Goal: Task Accomplishment & Management: Use online tool/utility

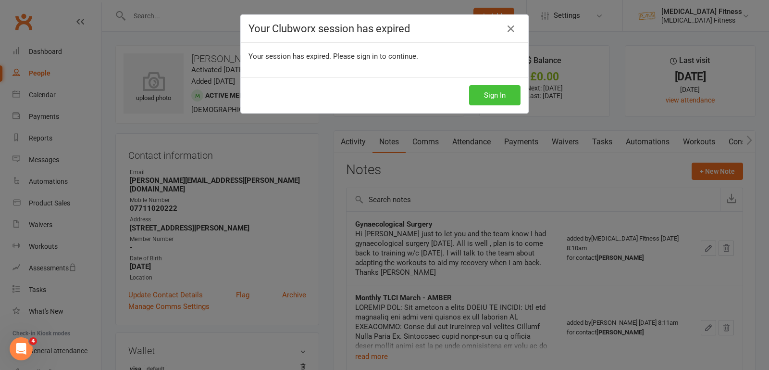
click at [493, 89] on button "Sign In" at bounding box center [494, 95] width 51 height 20
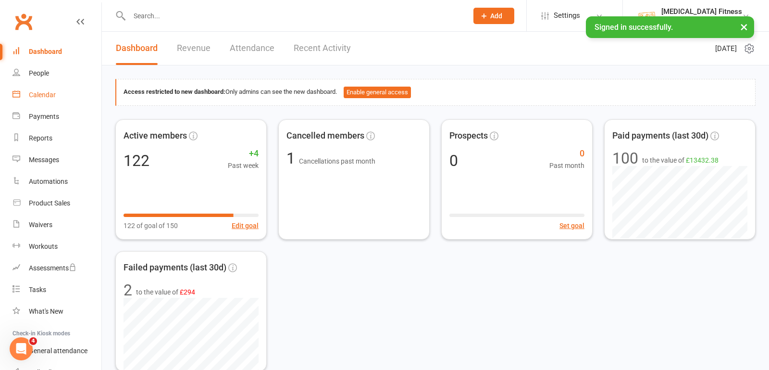
click at [48, 97] on div "Calendar" at bounding box center [42, 95] width 27 height 8
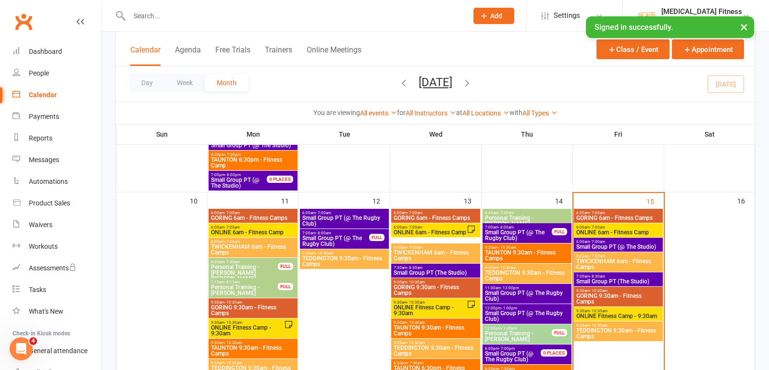
scroll to position [547, 0]
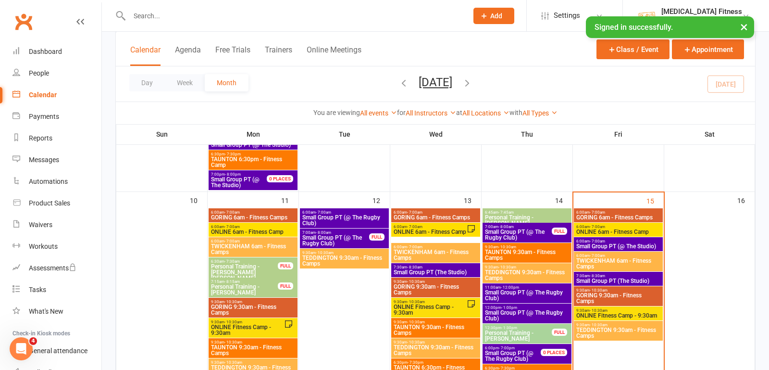
click at [626, 212] on span "6:00am - 7:00am" at bounding box center [618, 212] width 85 height 4
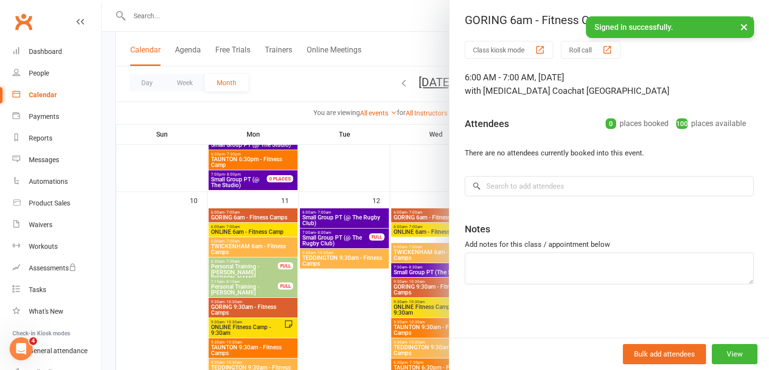
click at [538, 45] on div "button" at bounding box center [540, 50] width 10 height 10
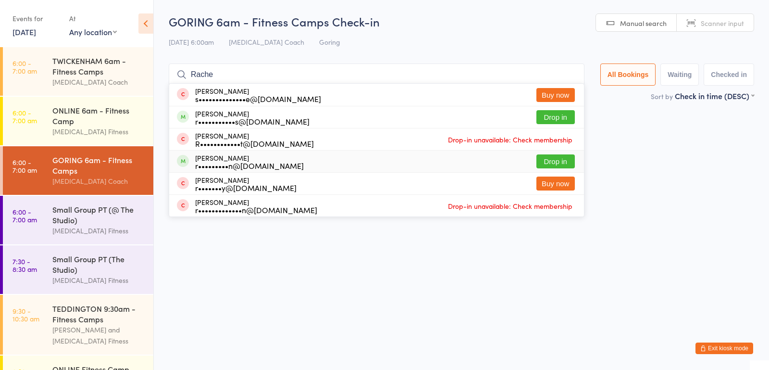
type input "Rache"
click at [231, 162] on div "r•••••••••n@gmail.com" at bounding box center [249, 166] width 109 height 8
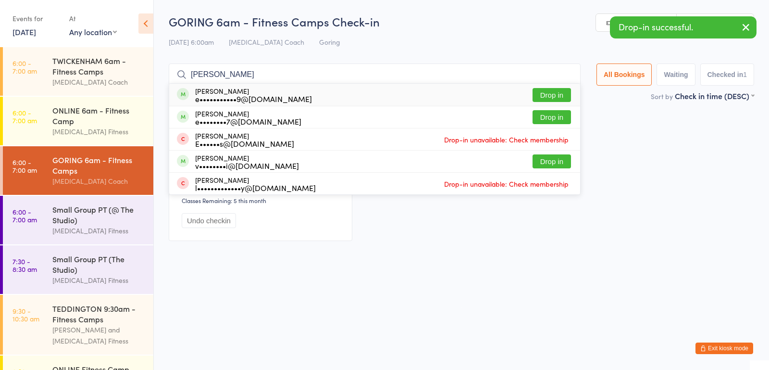
type input "Ellen"
click at [217, 92] on div "Ellen Moran e•••••••••••9@gmail.com" at bounding box center [253, 94] width 117 height 15
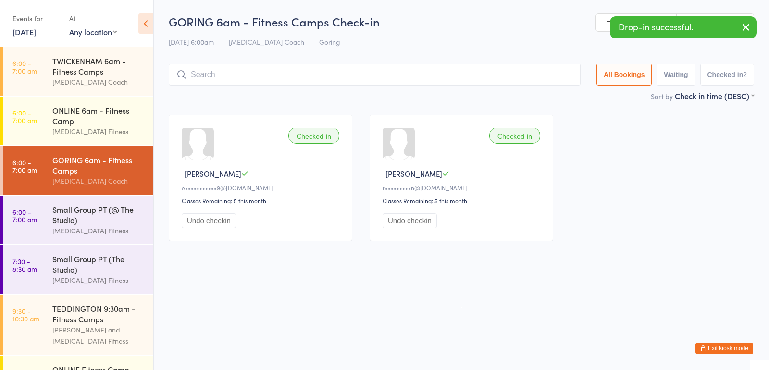
type input "M"
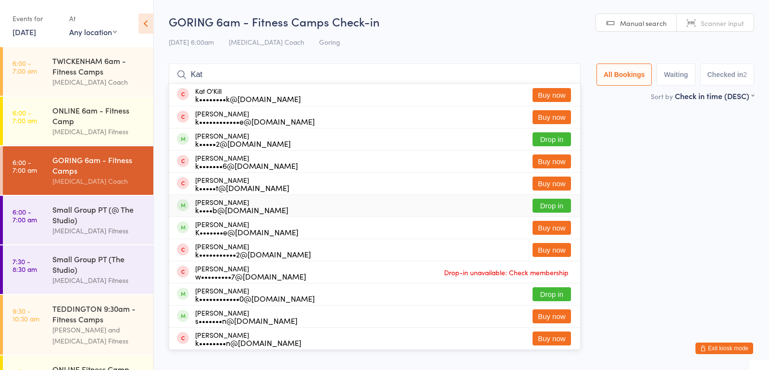
type input "Kat"
click at [220, 208] on div "k••••b@hotmail.co.uk" at bounding box center [241, 210] width 93 height 8
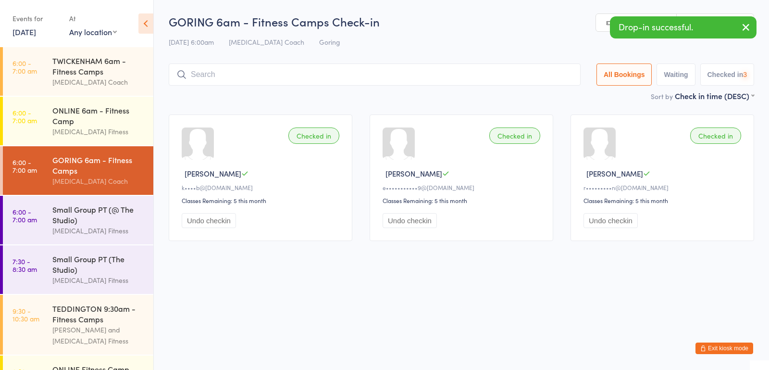
click at [215, 78] on input "search" at bounding box center [375, 74] width 412 height 22
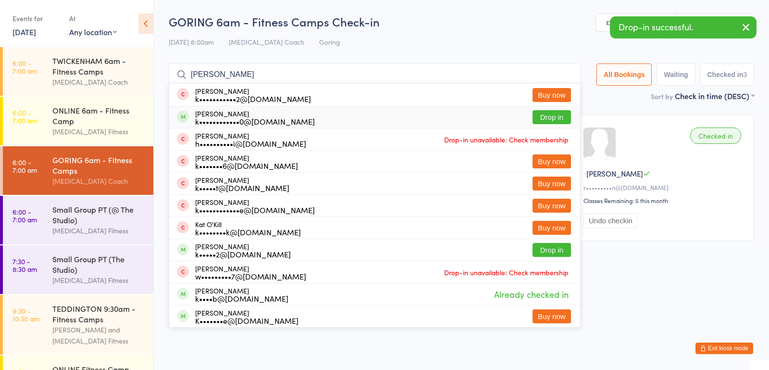
type input "Kather"
click at [217, 119] on div "k••••••••••••0@hotmail.com" at bounding box center [255, 121] width 120 height 8
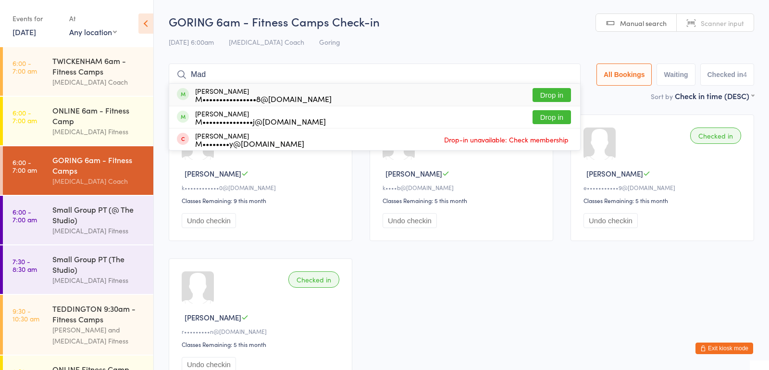
type input "Mad"
click at [218, 89] on div "Madeline Roberts M••••••••••••••••8@gmail.com" at bounding box center [263, 94] width 137 height 15
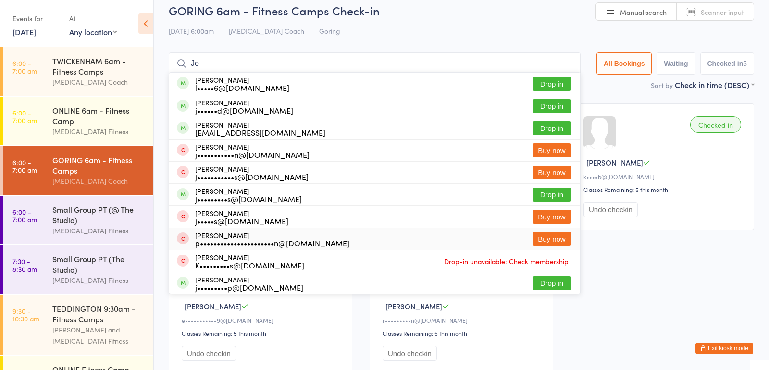
scroll to position [17, 0]
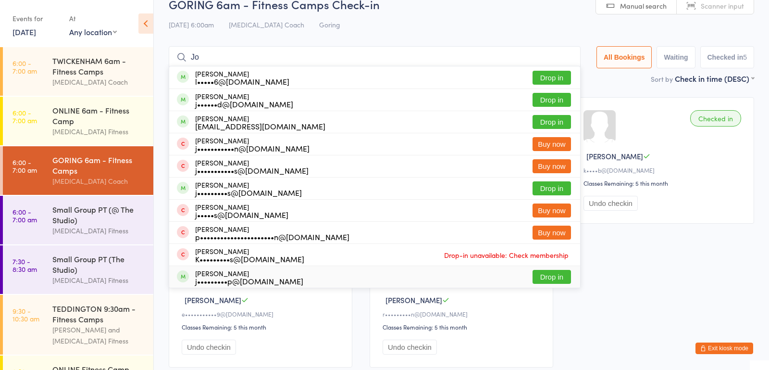
type input "Jo"
click at [211, 278] on div "j•••••••••p@hotmail.com" at bounding box center [249, 281] width 108 height 8
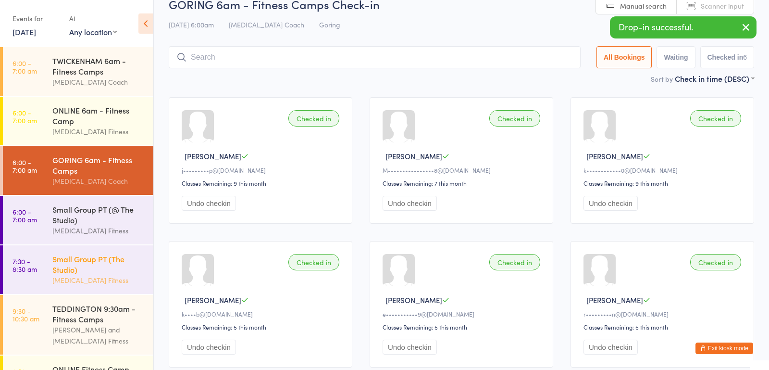
scroll to position [0, 0]
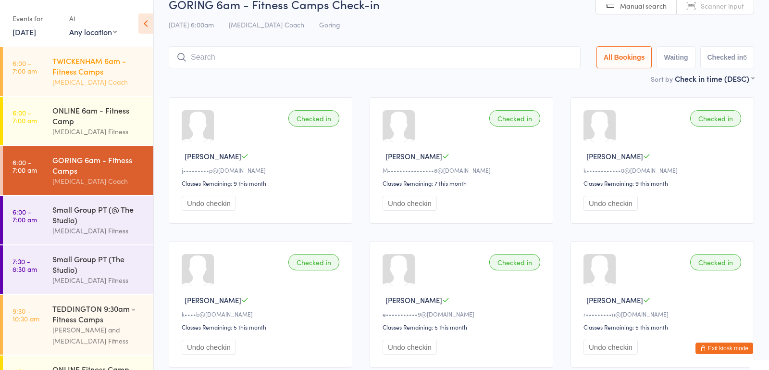
click at [78, 75] on div "TWICKENHAM 6am - Fitness Camps" at bounding box center [98, 65] width 93 height 21
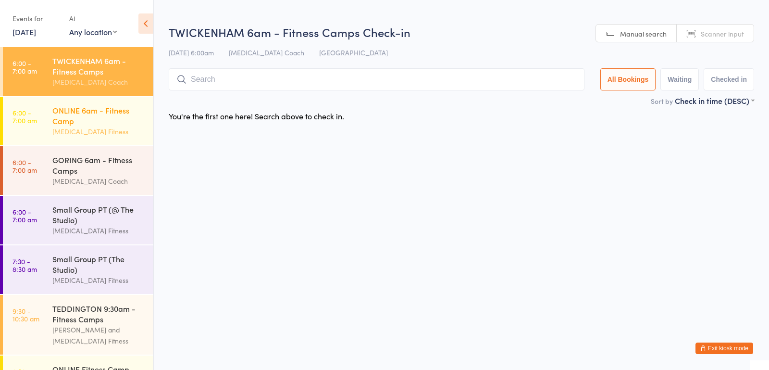
click at [75, 107] on div "ONLINE 6am - Fitness Camp" at bounding box center [98, 115] width 93 height 21
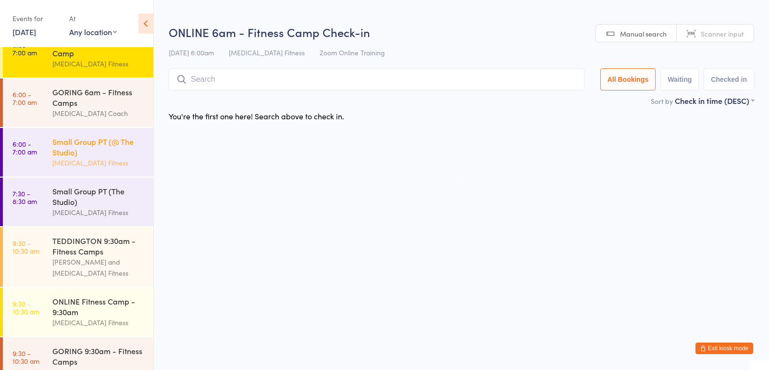
scroll to position [90, 0]
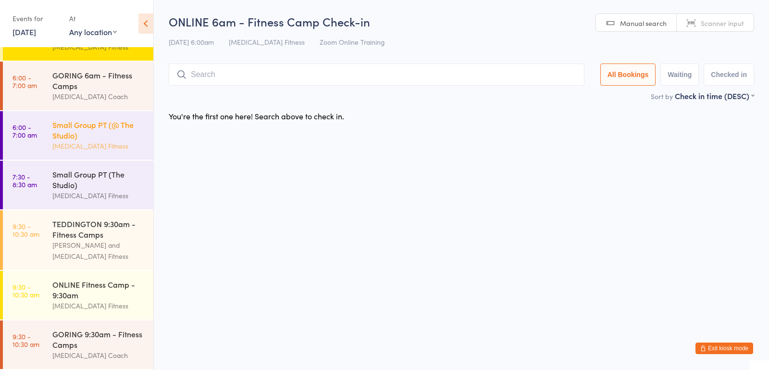
click at [75, 135] on div "Small Group PT (@ The Studio)" at bounding box center [98, 129] width 93 height 21
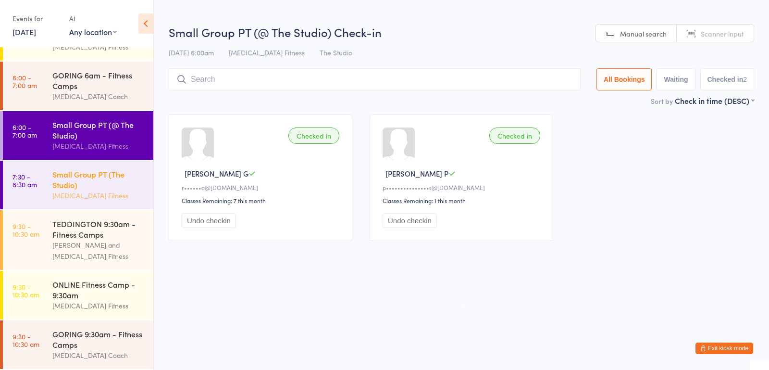
click at [75, 178] on div "Small Group PT (The Studio)" at bounding box center [98, 179] width 93 height 21
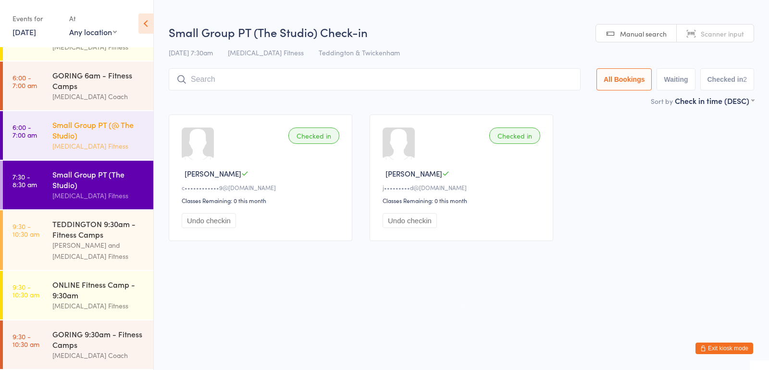
click at [81, 127] on div "Small Group PT (@ The Studio)" at bounding box center [98, 129] width 93 height 21
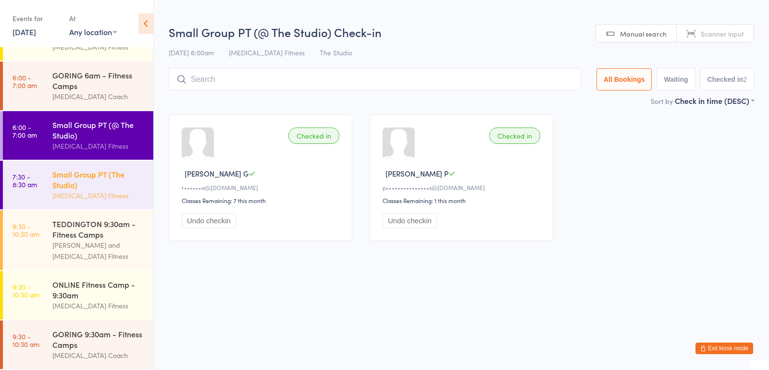
click at [79, 170] on div "Small Group PT (The Studio)" at bounding box center [98, 179] width 93 height 21
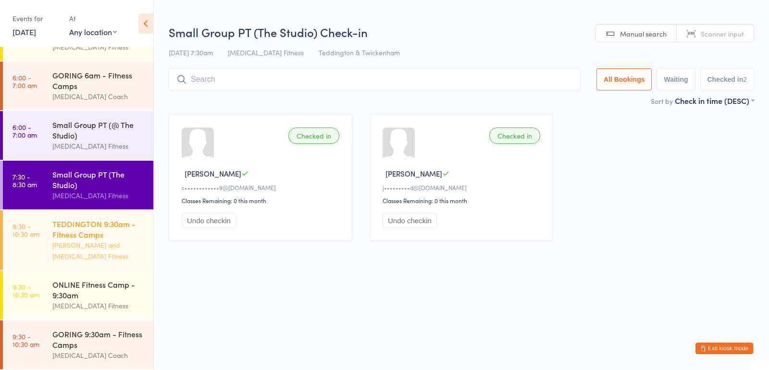
click at [75, 242] on div "Alfie Ransom and Plan B Fitness" at bounding box center [98, 250] width 93 height 22
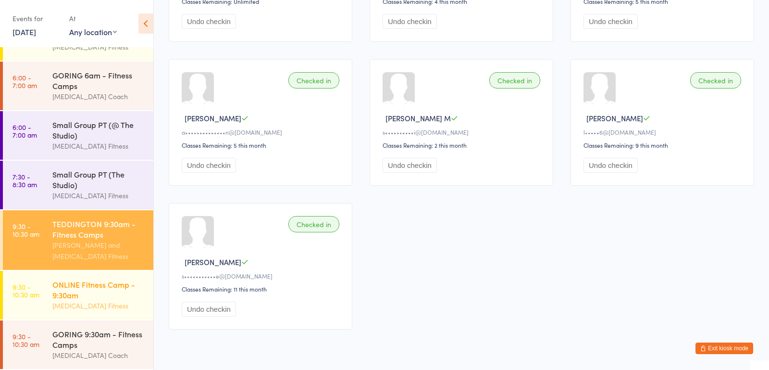
scroll to position [200, 0]
click at [64, 328] on div "GORING 9:30am - Fitness Camps" at bounding box center [98, 338] width 93 height 21
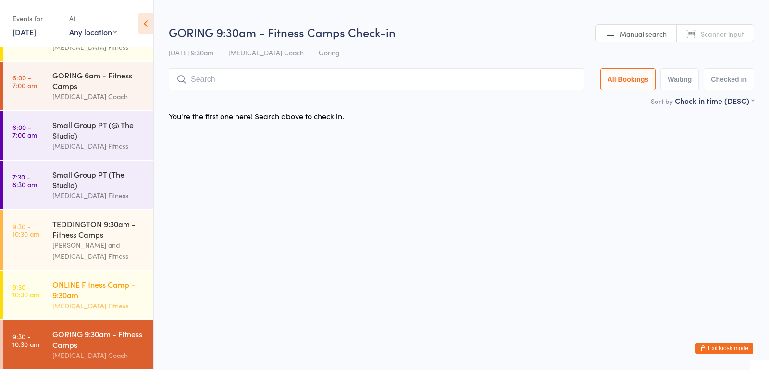
click at [58, 293] on div "ONLINE Fitness Camp - 9:30am" at bounding box center [98, 289] width 93 height 21
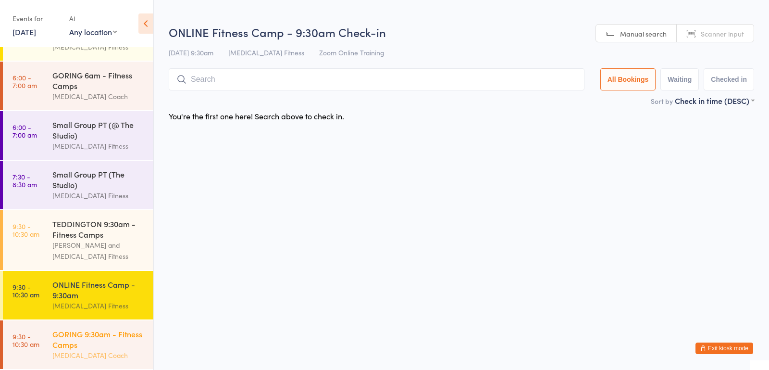
click at [59, 333] on div "GORING 9:30am - Fitness Camps" at bounding box center [98, 338] width 93 height 21
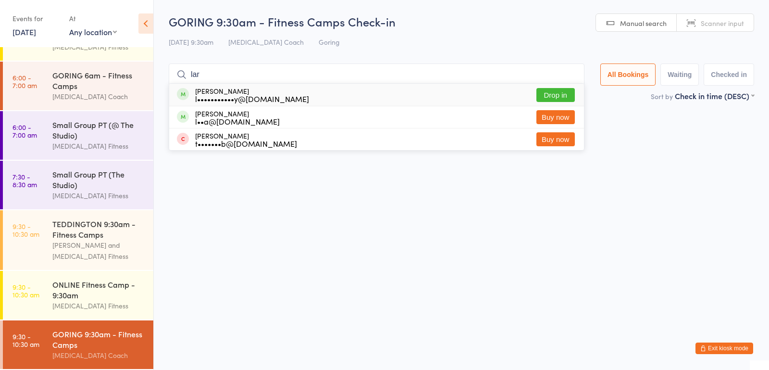
type input "lar"
click at [204, 99] on div "l•••••••••••y@btinternet.com" at bounding box center [252, 99] width 114 height 8
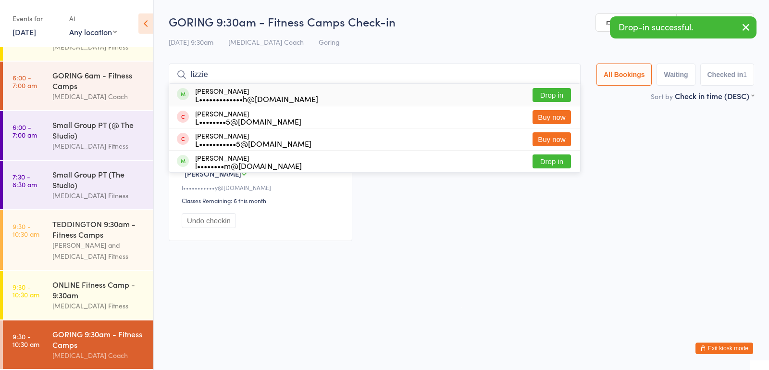
type input "lizzie"
click at [212, 92] on div "Lizzie Woolnough L•••••••••••••h@yahoo.com" at bounding box center [256, 94] width 123 height 15
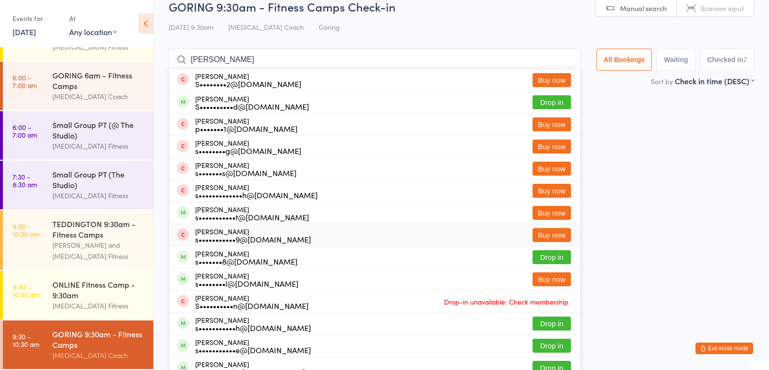
scroll to position [18, 0]
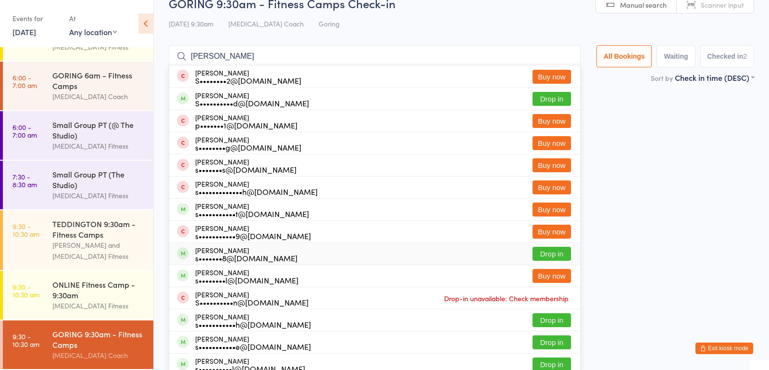
type input "sara"
click at [222, 254] on div "s•••••••8@googlemail.com" at bounding box center [246, 258] width 102 height 8
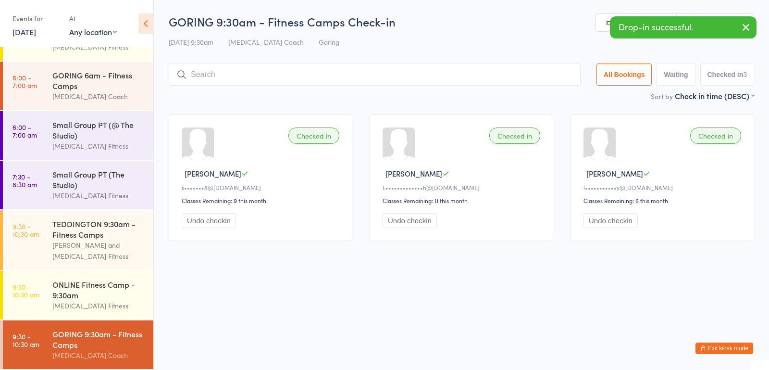
click at [717, 345] on button "Exit kiosk mode" at bounding box center [725, 348] width 58 height 12
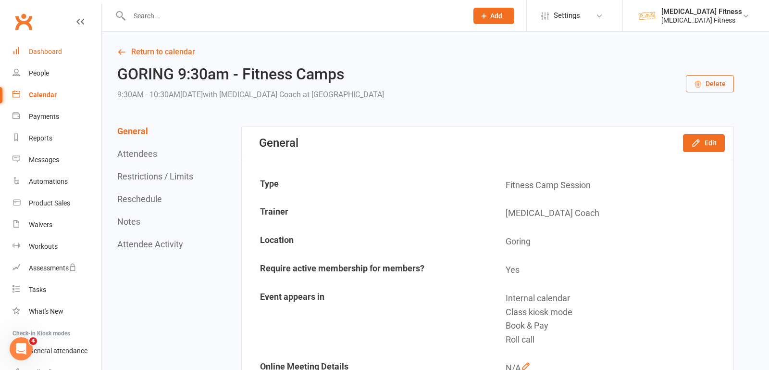
click at [50, 50] on div "Dashboard" at bounding box center [45, 52] width 33 height 8
